Goal: Task Accomplishment & Management: Use online tool/utility

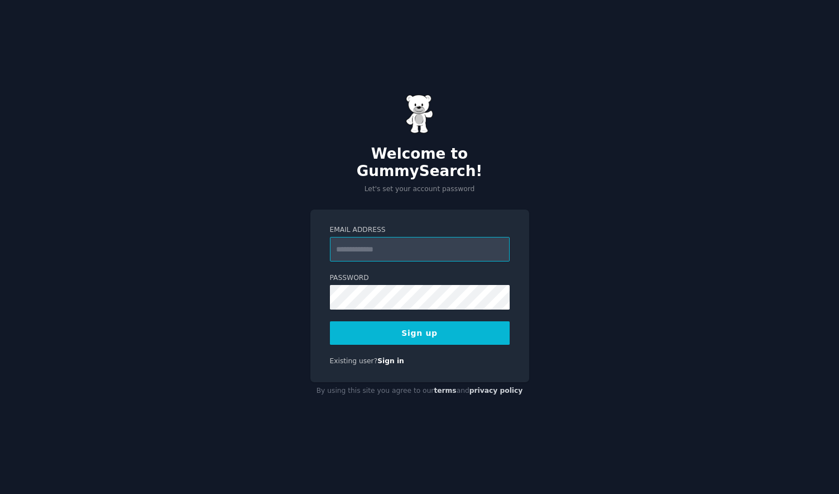
click at [382, 241] on input "Email Address" at bounding box center [420, 249] width 180 height 25
click at [381, 241] on input "Email Address" at bounding box center [420, 249] width 180 height 25
click at [348, 240] on input "Email Address" at bounding box center [420, 249] width 180 height 25
type input "**********"
click at [408, 342] on div "**********" at bounding box center [419, 295] width 219 height 173
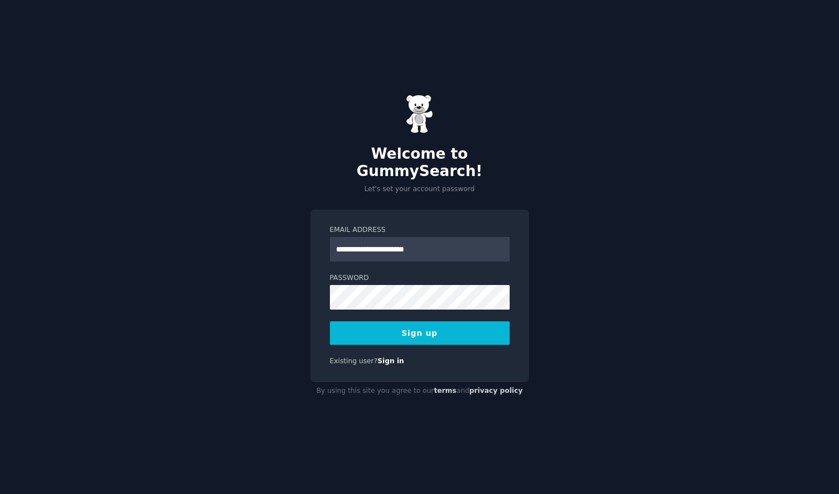
click at [419, 325] on button "Sign up" at bounding box center [420, 332] width 180 height 23
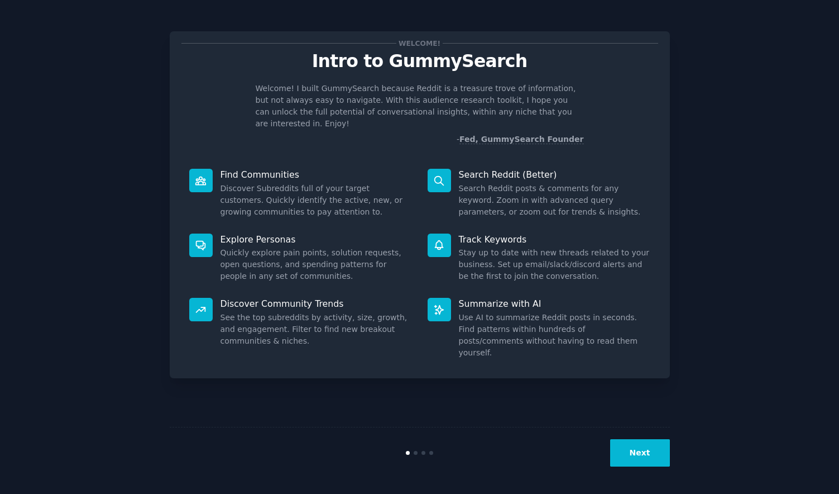
click at [642, 452] on button "Next" at bounding box center [640, 452] width 60 height 27
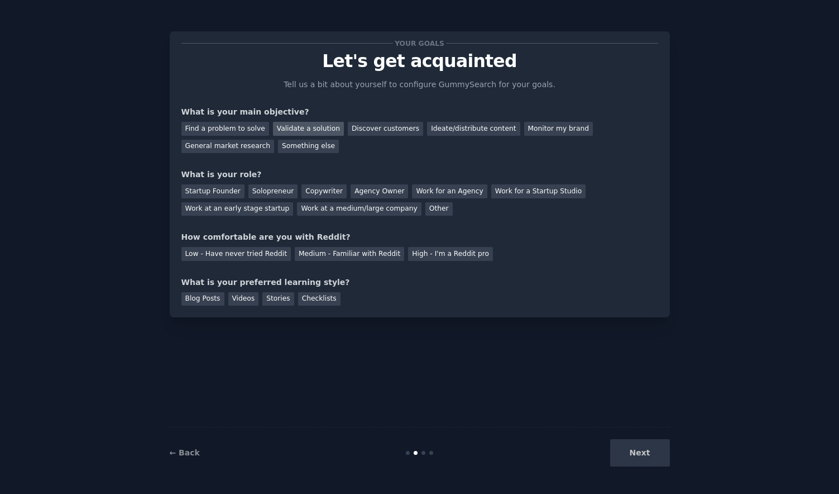
click at [315, 130] on div "Validate a solution" at bounding box center [308, 129] width 71 height 14
click at [383, 132] on div "Discover customers" at bounding box center [385, 129] width 75 height 14
click at [291, 126] on div "Validate a solution" at bounding box center [308, 129] width 71 height 14
click at [370, 133] on div "Discover customers" at bounding box center [385, 129] width 75 height 14
click at [199, 193] on div "Startup Founder" at bounding box center [212, 191] width 63 height 14
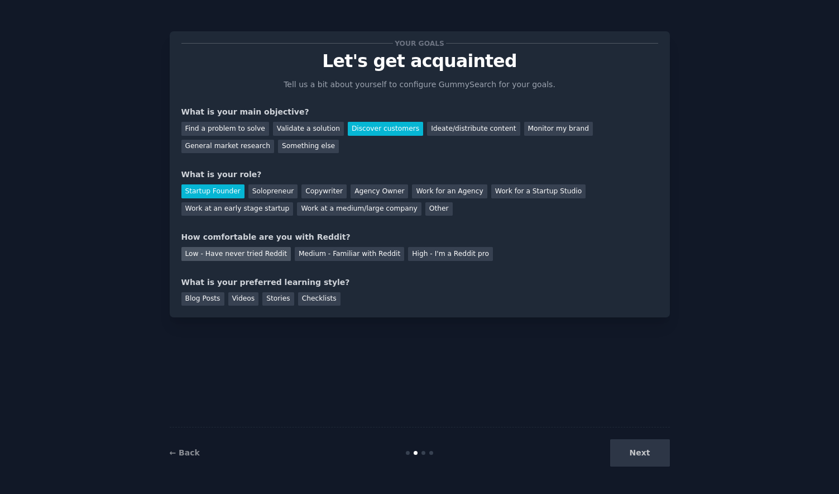
click at [252, 255] on div "Low - Have never tried Reddit" at bounding box center [235, 254] width 109 height 14
click at [336, 256] on div "Medium - Familiar with Reddit" at bounding box center [349, 254] width 109 height 14
click at [242, 295] on div "Videos" at bounding box center [243, 299] width 31 height 14
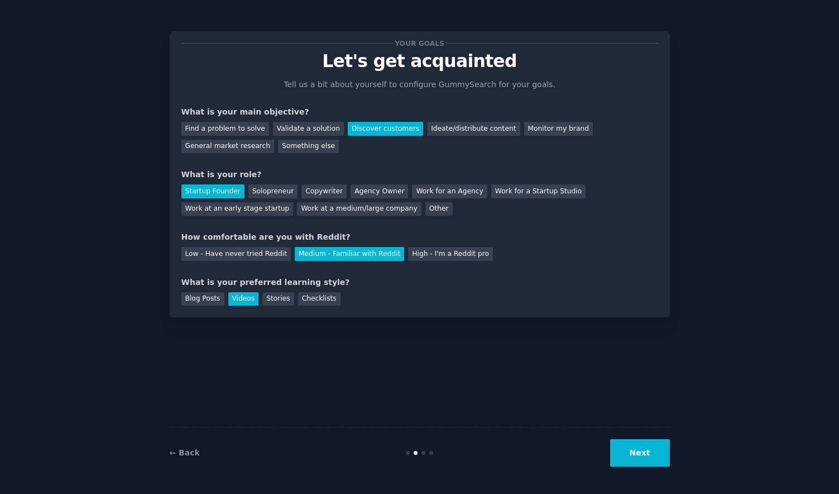
click at [643, 443] on button "Next" at bounding box center [640, 452] width 60 height 27
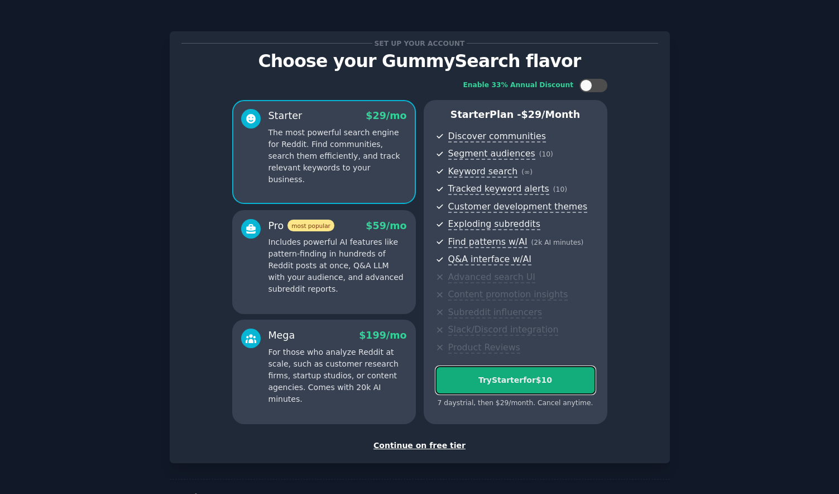
click at [542, 381] on div "Try Starter for $10" at bounding box center [515, 380] width 159 height 12
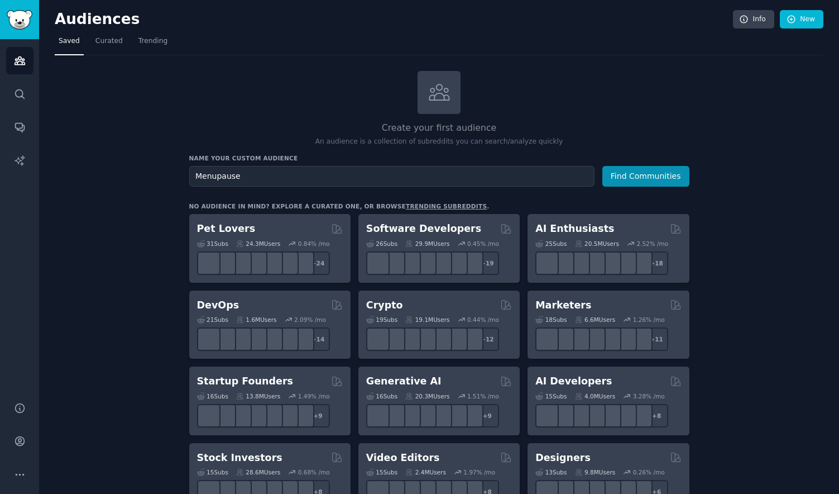
type input "Menupause"
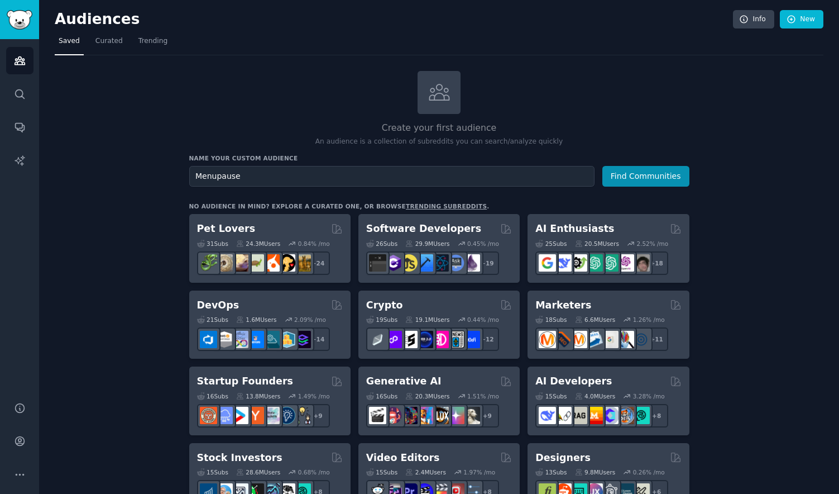
click at [603, 166] on button "Find Communities" at bounding box center [646, 176] width 87 height 21
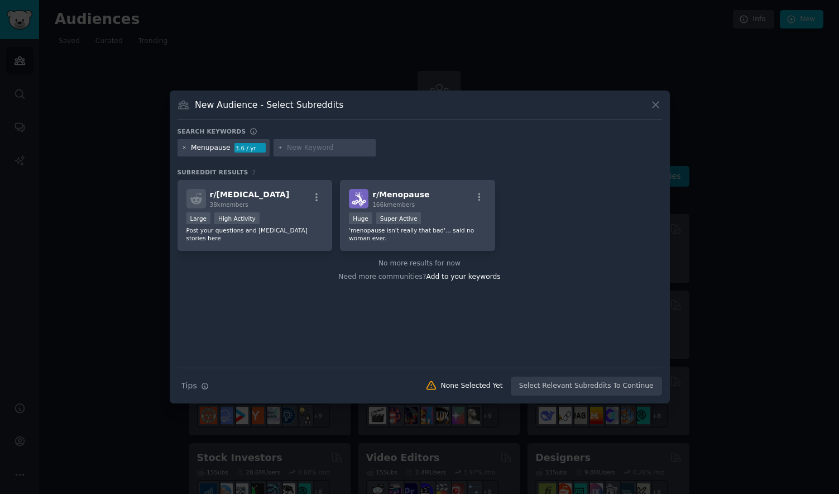
click at [183, 145] on icon at bounding box center [184, 148] width 6 height 6
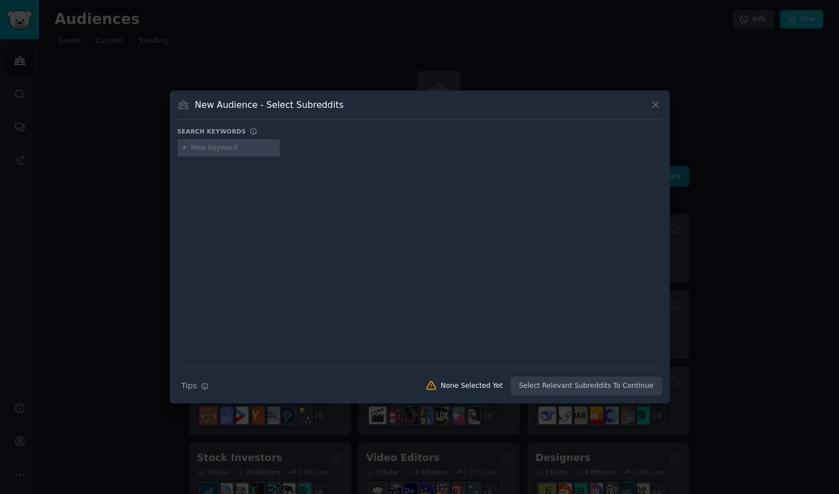
click at [234, 145] on input "text" at bounding box center [233, 148] width 85 height 10
type input "Menopause"
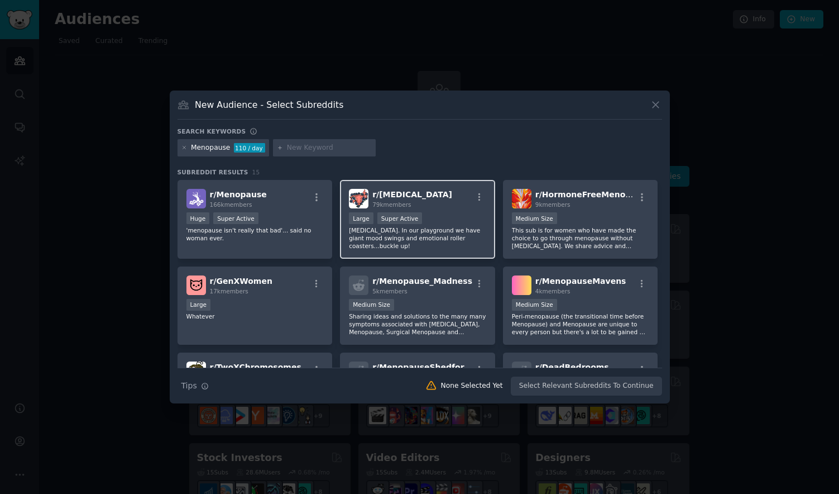
click at [456, 220] on div ">= 95th percentile for submissions / day Large Super Active" at bounding box center [417, 219] width 137 height 14
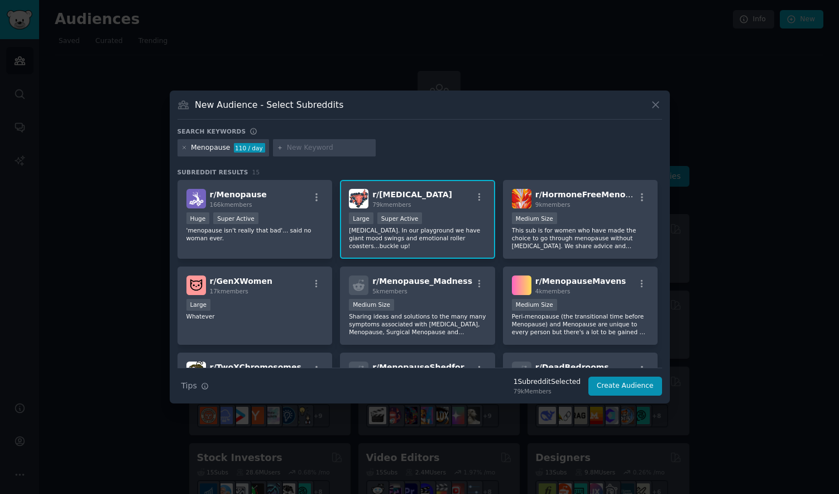
click at [442, 214] on div ">= 95th percentile for submissions / day Large Super Active" at bounding box center [417, 219] width 137 height 14
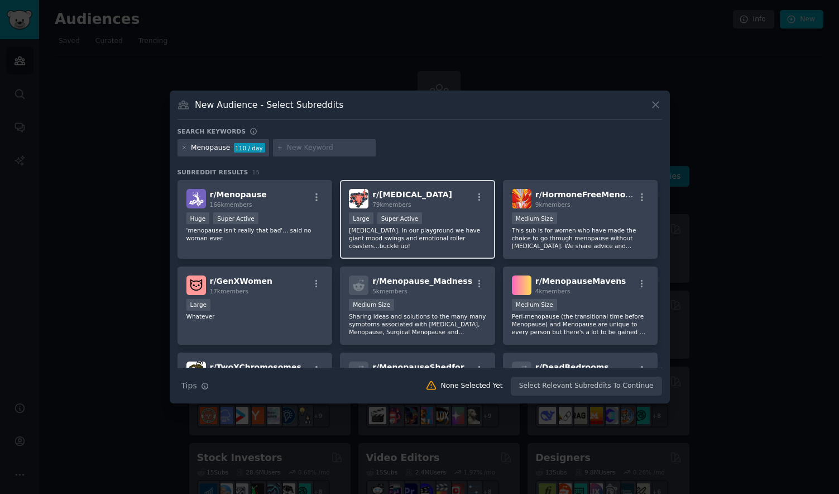
click at [436, 215] on div ">= 95th percentile for submissions / day Large Super Active" at bounding box center [417, 219] width 137 height 14
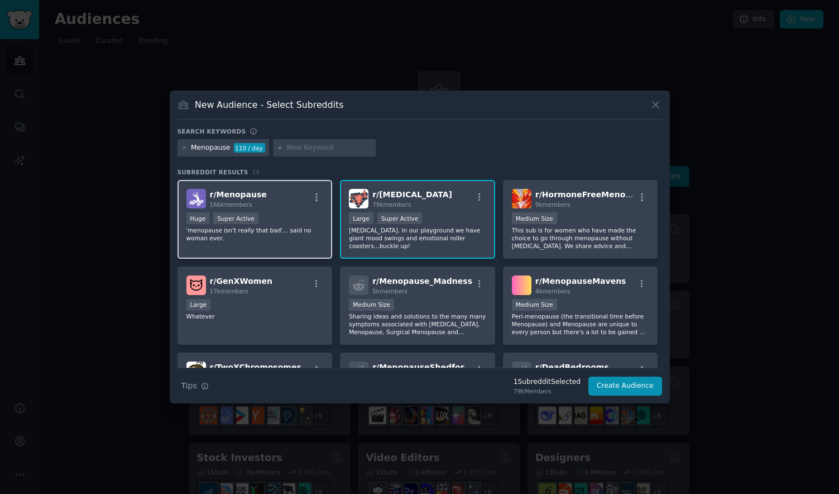
click at [316, 213] on div "Huge Super Active" at bounding box center [255, 219] width 137 height 14
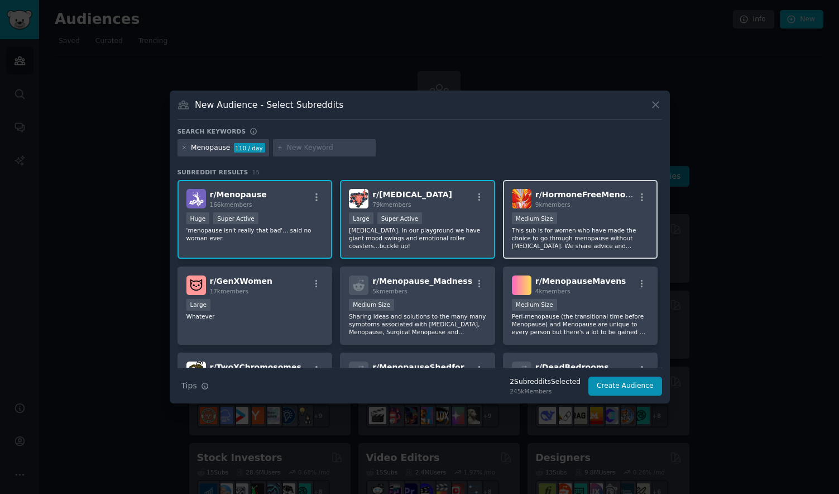
click at [634, 214] on div "1000 - 10,000 members Medium Size" at bounding box center [580, 219] width 137 height 14
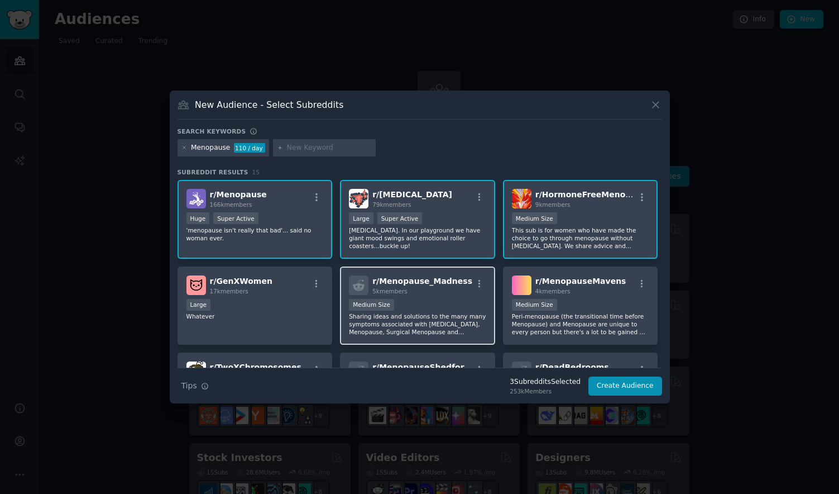
click at [433, 299] on div "1000 - 10,000 members Medium Size" at bounding box center [417, 306] width 137 height 14
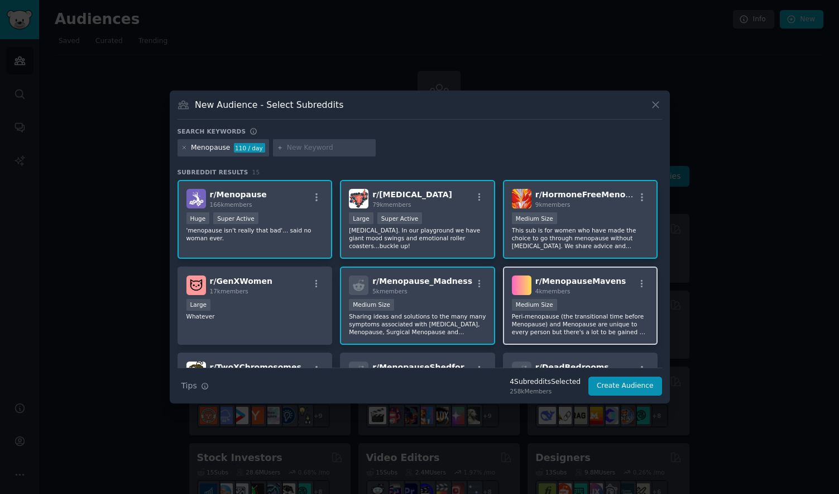
click at [588, 302] on div "1000 - 10,000 members Medium Size" at bounding box center [580, 306] width 137 height 14
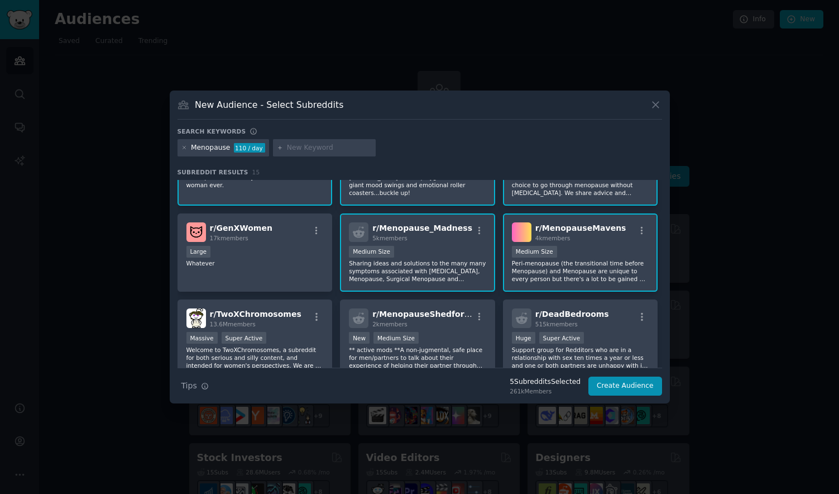
scroll to position [61, 0]
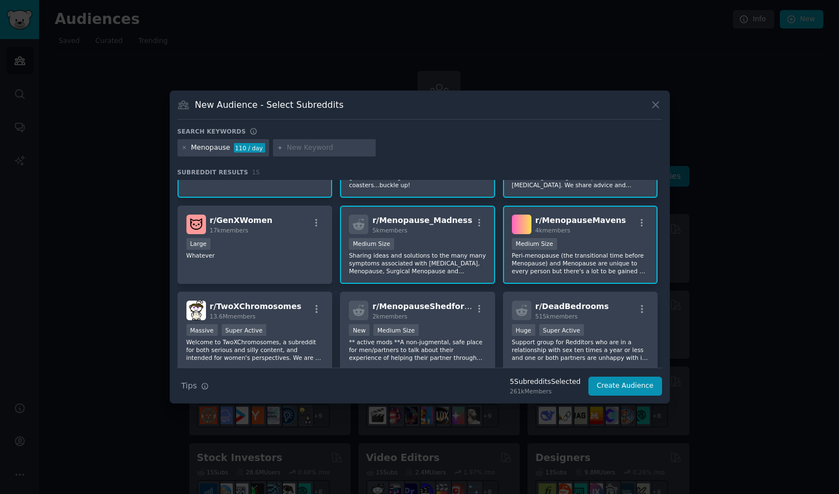
click at [420, 235] on div "r/ Menopause_Madness 5k members 1000 - 10,000 members Medium Size Sharing ideas…" at bounding box center [417, 244] width 155 height 79
click at [574, 236] on div "r/ MenopauseMavens 4k members 1000 - 10,000 members Medium Size Peri-menopause …" at bounding box center [580, 244] width 155 height 79
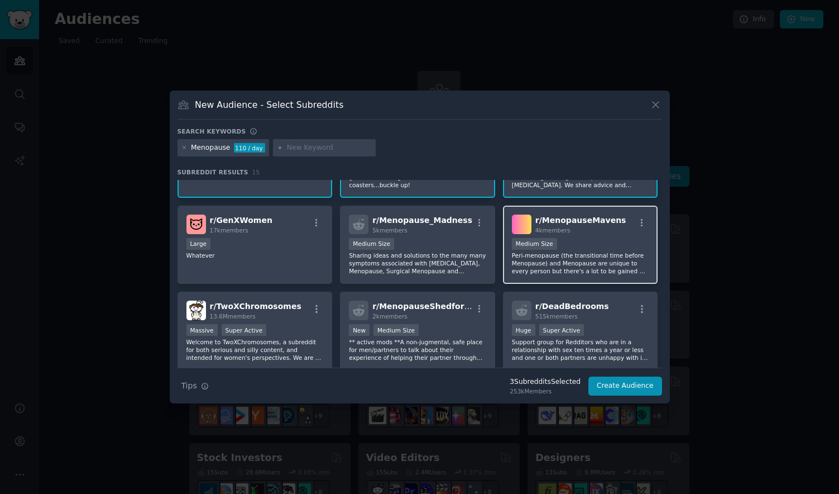
click at [574, 236] on div "r/ MenopauseMavens 4k members 1000 - 10,000 members Medium Size Peri-menopause …" at bounding box center [580, 244] width 155 height 79
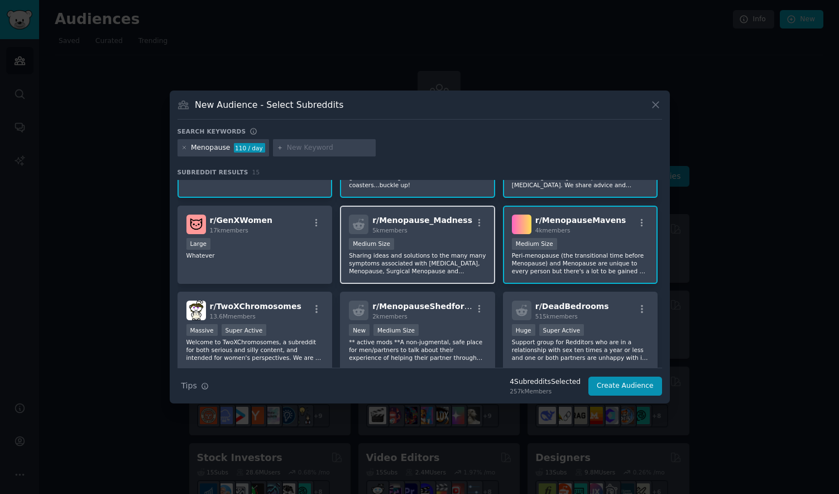
click at [431, 246] on div "1000 - 10,000 members Medium Size" at bounding box center [417, 245] width 137 height 14
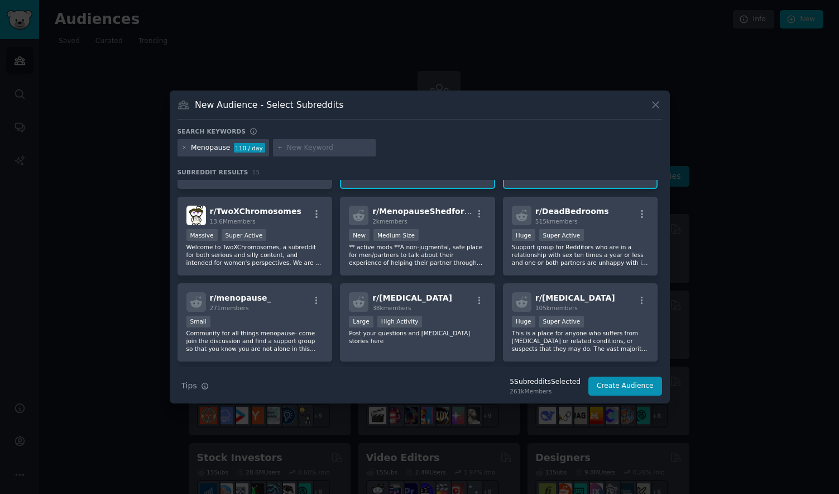
scroll to position [152, 0]
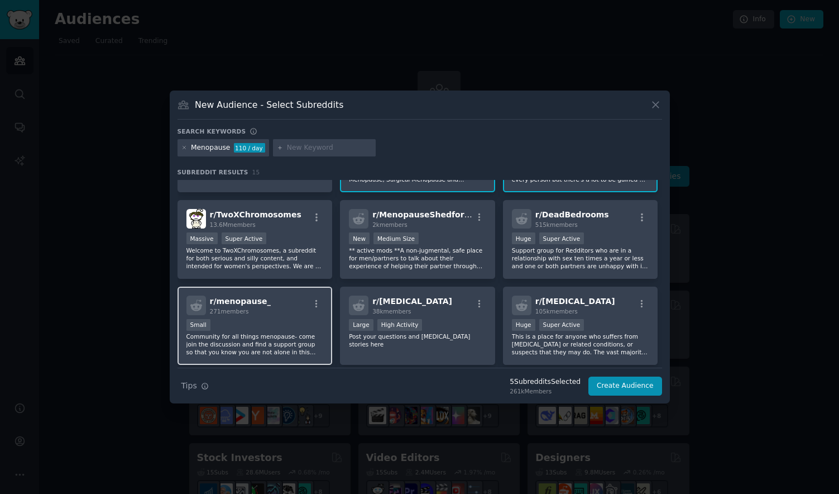
click at [261, 327] on div "Small" at bounding box center [255, 326] width 137 height 14
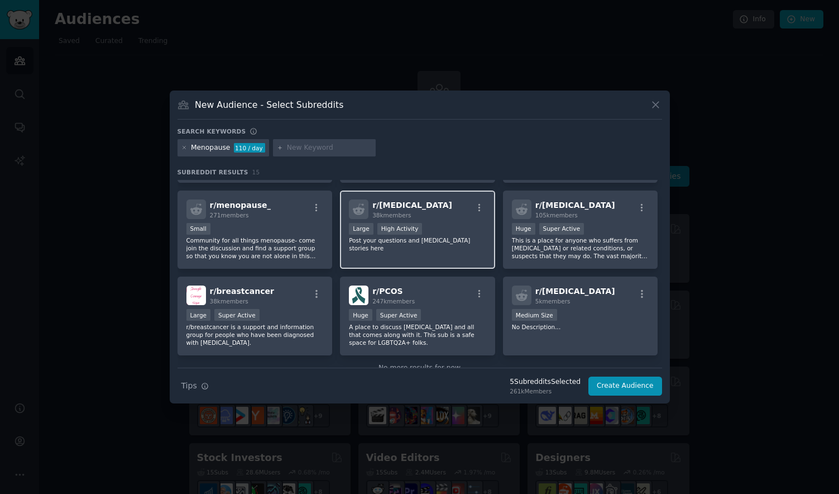
scroll to position [275, 0]
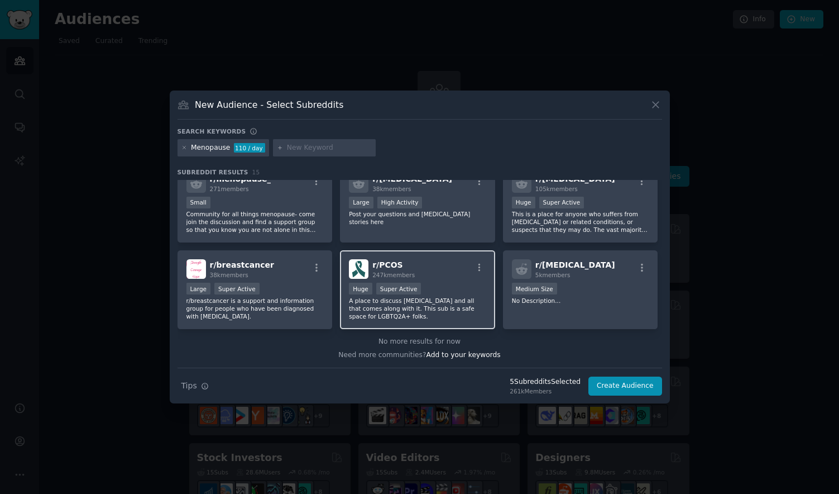
click at [431, 284] on div "Huge Super Active" at bounding box center [417, 290] width 137 height 14
